Goal: Information Seeking & Learning: Understand process/instructions

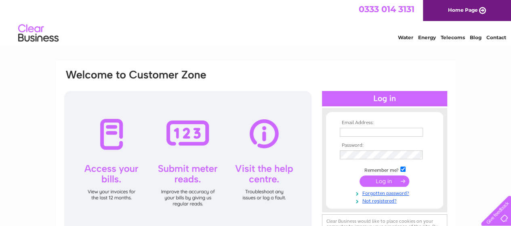
type input "[EMAIL_ADDRESS][DOMAIN_NAME]"
click at [378, 182] on input "submit" at bounding box center [384, 180] width 50 height 11
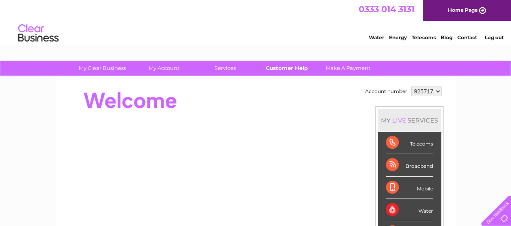
click at [288, 63] on link "Customer Help" at bounding box center [286, 68] width 67 height 15
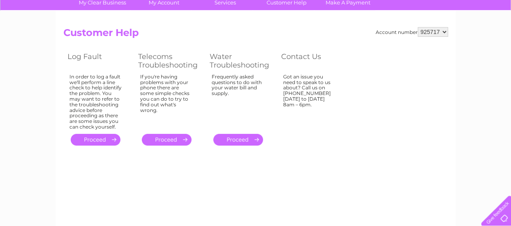
scroll to position [23, 0]
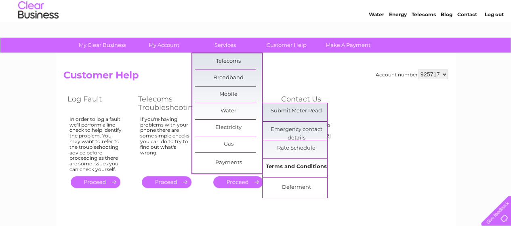
click at [281, 171] on link "Terms and Conditions" at bounding box center [296, 167] width 67 height 16
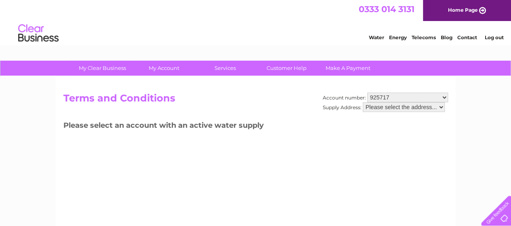
click at [431, 104] on select "Please select the address..." at bounding box center [404, 107] width 82 height 10
click at [426, 102] on select "Please select the address..." at bounding box center [404, 107] width 82 height 10
click at [410, 99] on select "925717" at bounding box center [407, 97] width 81 height 10
click at [367, 92] on select "925717" at bounding box center [407, 97] width 81 height 10
click at [392, 108] on select "Please select the address..." at bounding box center [404, 107] width 82 height 10
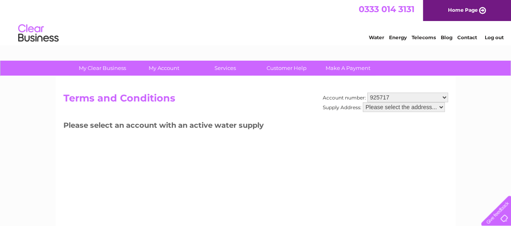
click at [363, 102] on select "Please select the address..." at bounding box center [404, 107] width 82 height 10
click at [300, 173] on div "Account number: 925717 Supply Address: Please select the address... Terms and C…" at bounding box center [256, 189] width 400 height 226
